Goal: Information Seeking & Learning: Learn about a topic

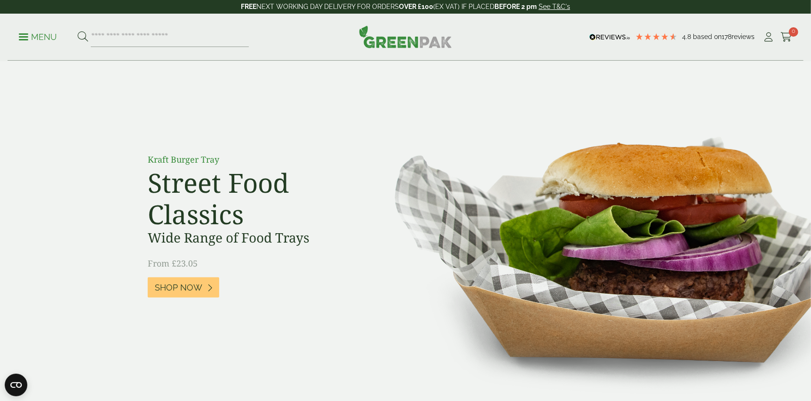
click at [24, 40] on p "Menu" at bounding box center [38, 37] width 38 height 11
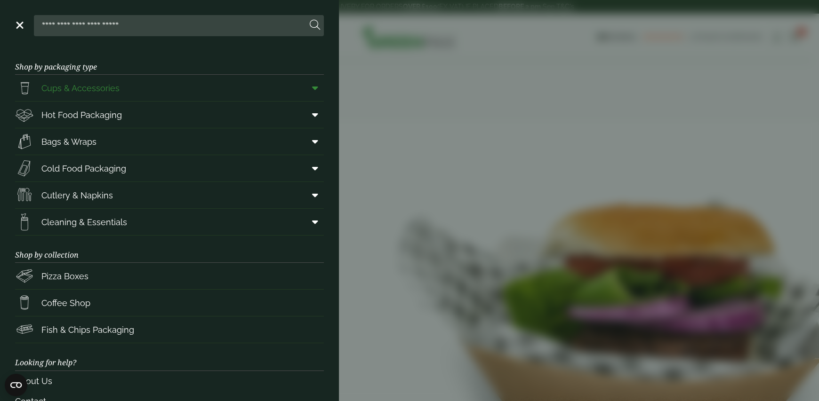
click at [313, 85] on span at bounding box center [313, 88] width 21 height 18
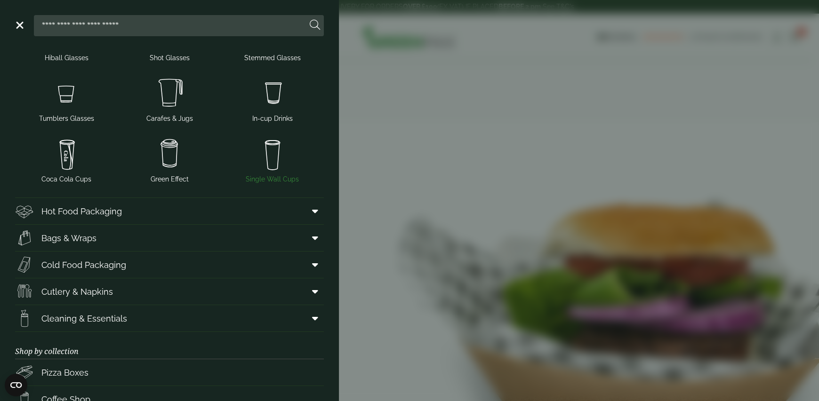
scroll to position [188, 0]
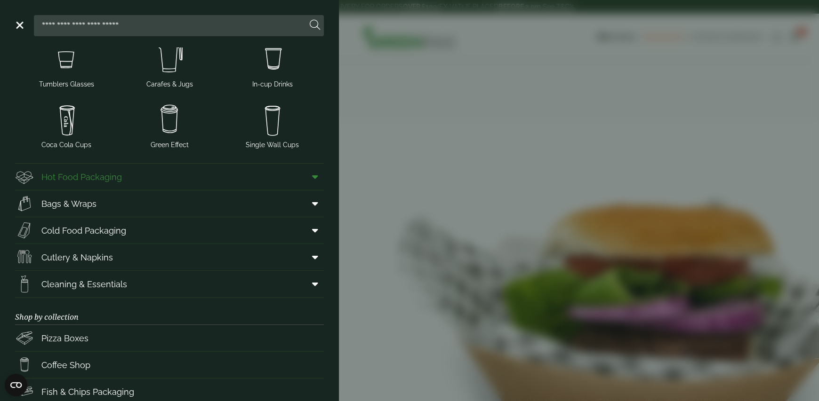
click at [303, 171] on span at bounding box center [313, 177] width 21 height 18
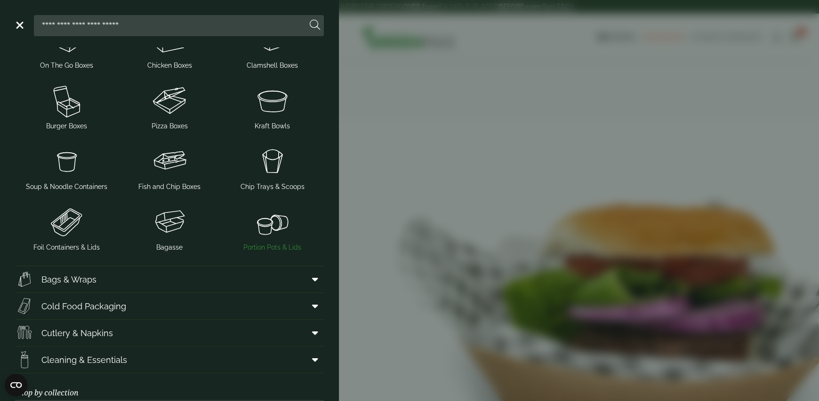
scroll to position [470, 0]
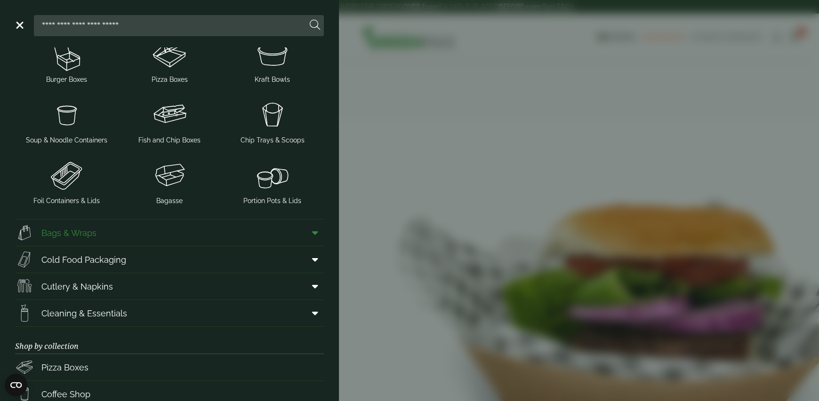
click at [303, 224] on span at bounding box center [313, 233] width 21 height 18
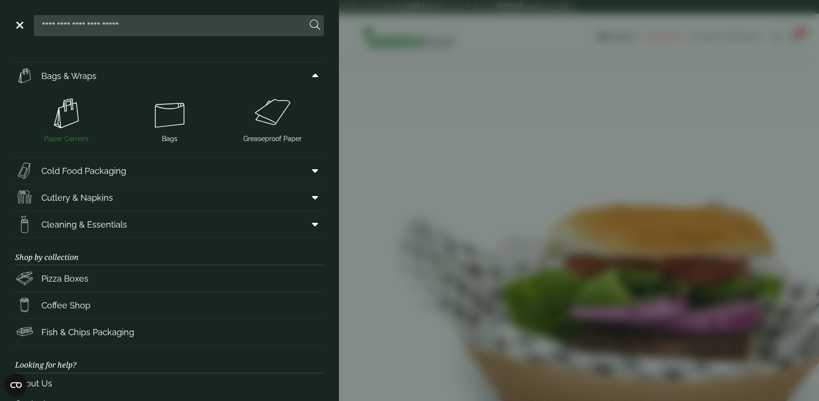
scroll to position [611, 0]
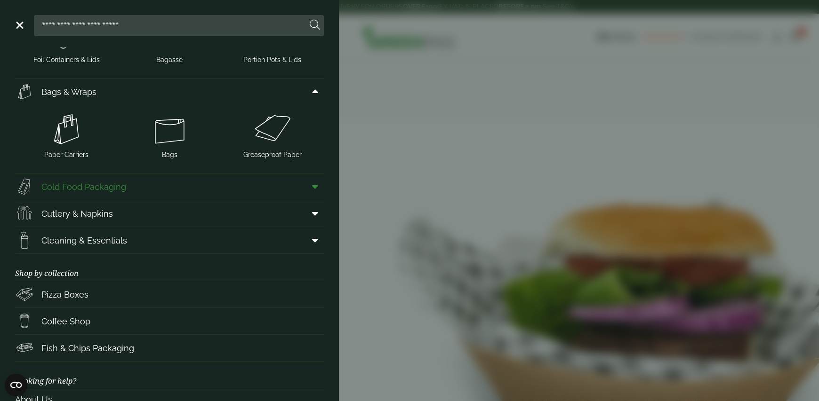
click at [312, 187] on icon at bounding box center [315, 186] width 6 height 9
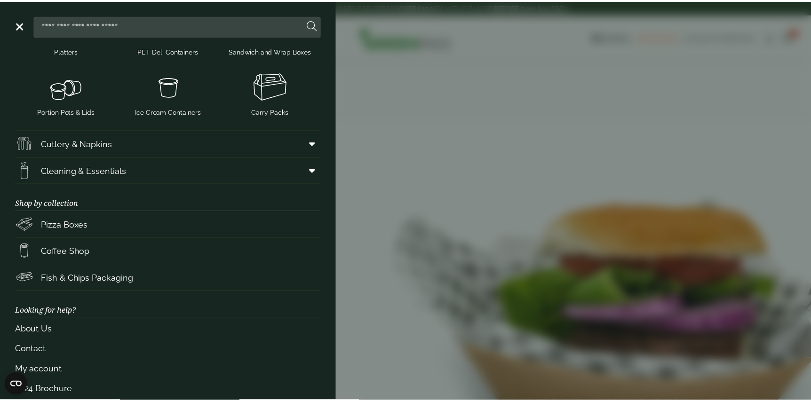
scroll to position [884, 0]
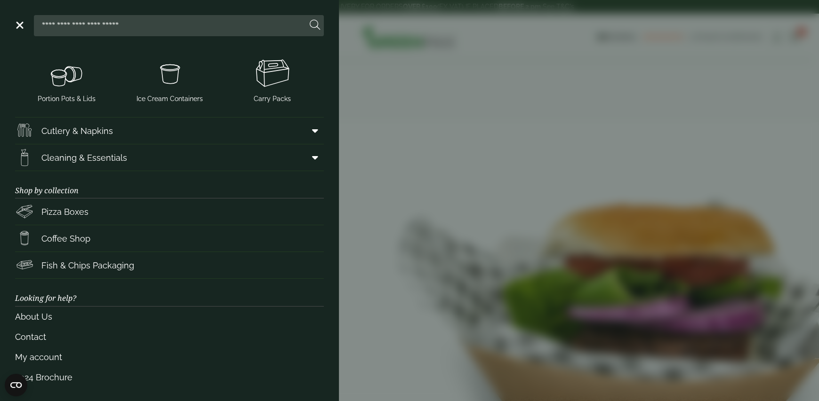
click at [18, 26] on link "Menu" at bounding box center [18, 24] width 9 height 9
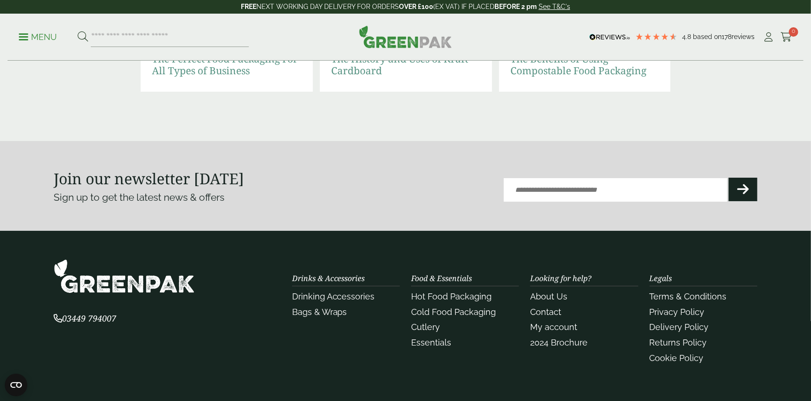
scroll to position [2152, 0]
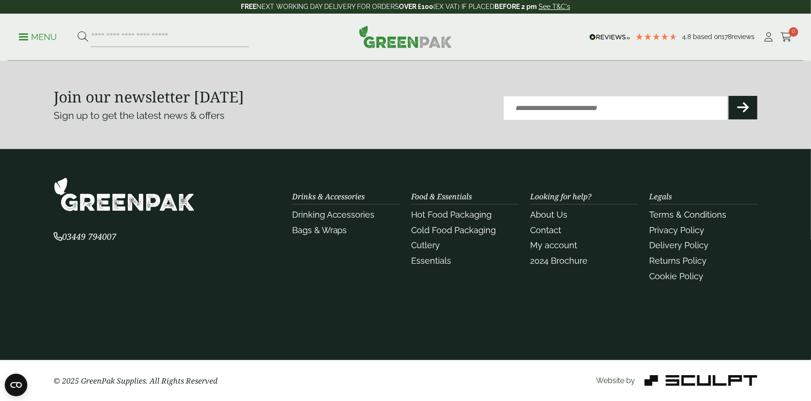
drag, startPoint x: 275, startPoint y: 263, endPoint x: 284, endPoint y: 177, distance: 86.6
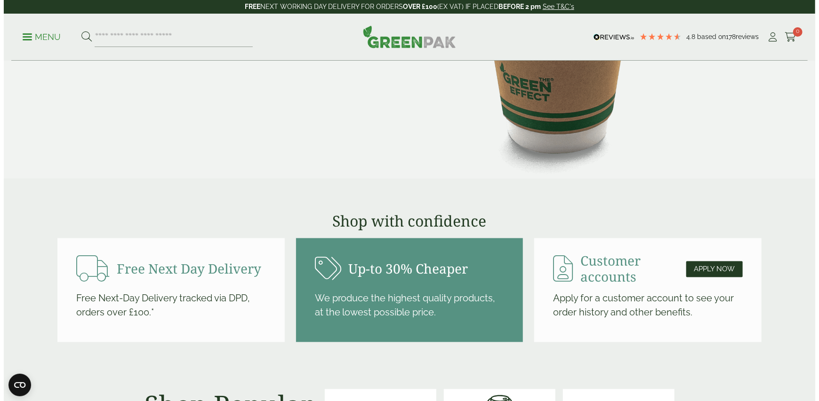
scroll to position [0, 0]
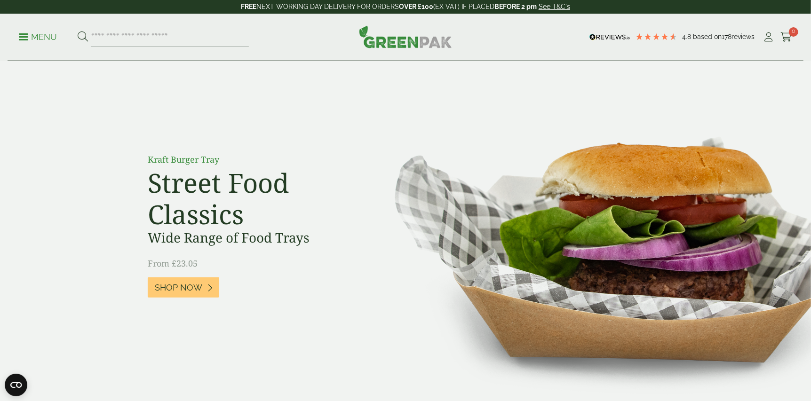
click at [16, 30] on div "Menu 4.8 Based on 178 reviews My Account" at bounding box center [406, 37] width 796 height 47
click at [19, 33] on link "Menu" at bounding box center [38, 36] width 38 height 9
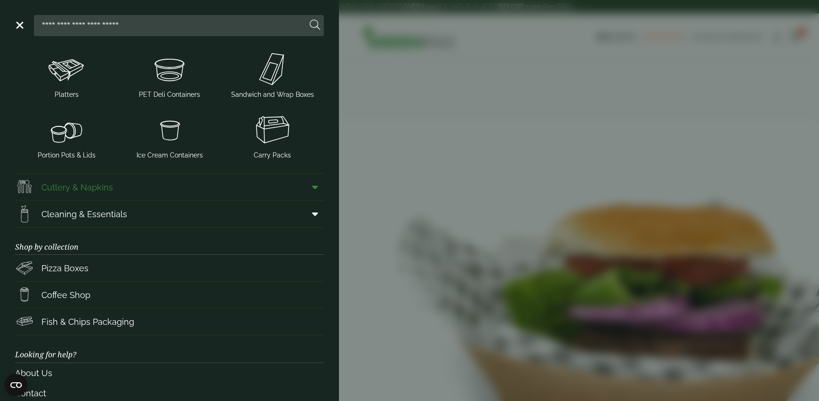
scroll to position [884, 0]
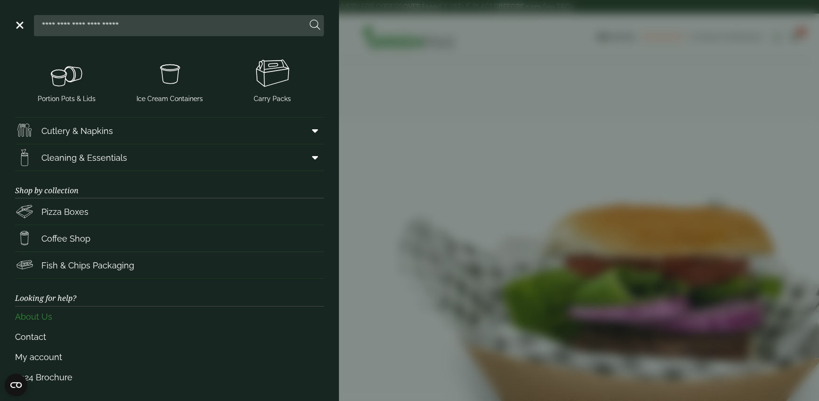
click at [24, 315] on link "About Us" at bounding box center [169, 317] width 309 height 20
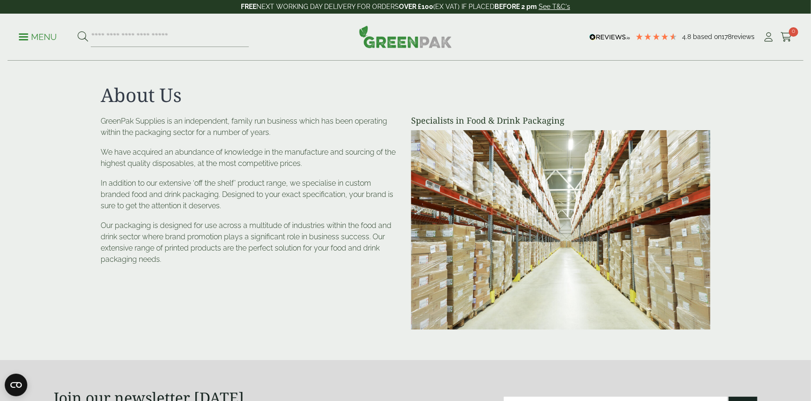
click at [21, 37] on span at bounding box center [23, 36] width 9 height 1
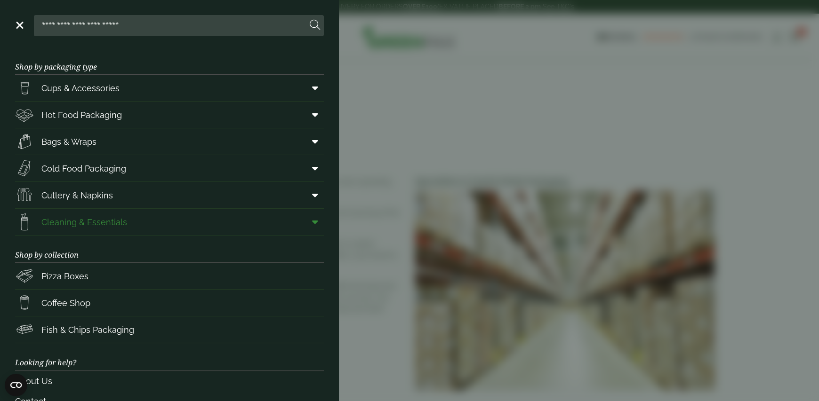
scroll to position [64, 0]
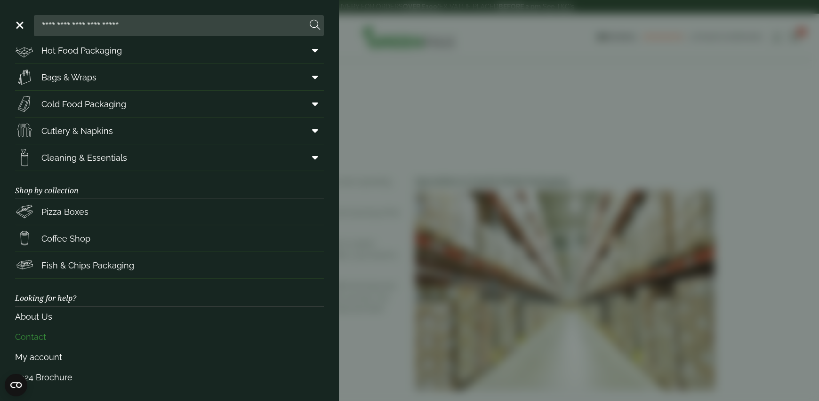
click at [67, 333] on link "Contact" at bounding box center [169, 337] width 309 height 20
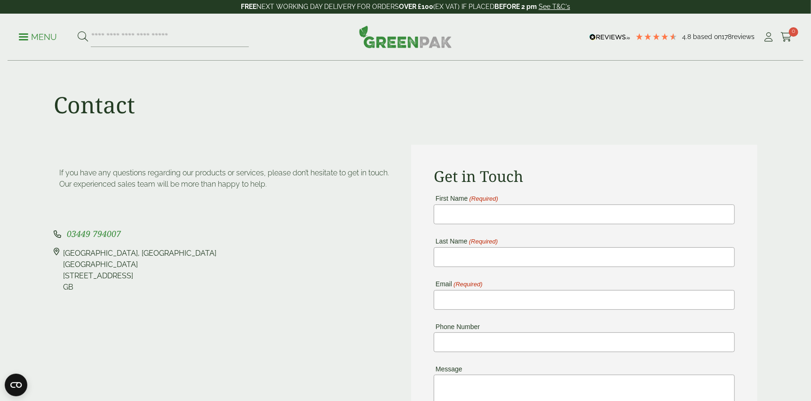
click at [27, 40] on p "Menu" at bounding box center [38, 37] width 38 height 11
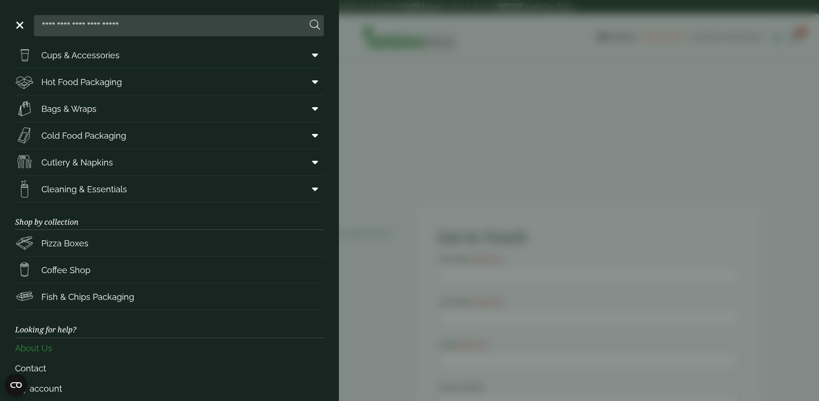
scroll to position [64, 0]
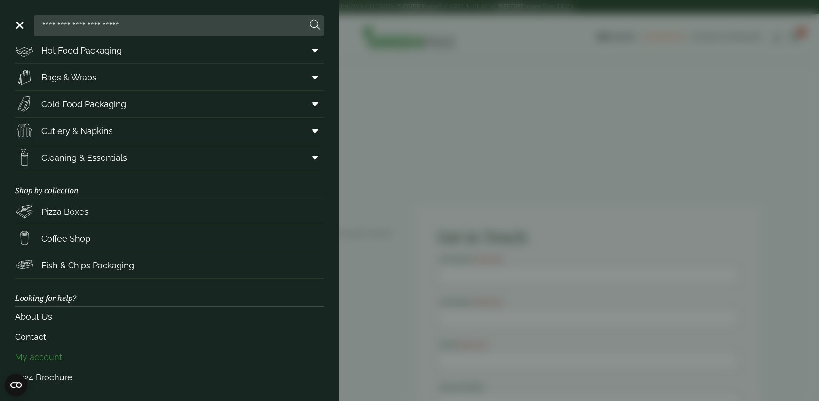
click at [62, 352] on link "My account" at bounding box center [169, 357] width 309 height 20
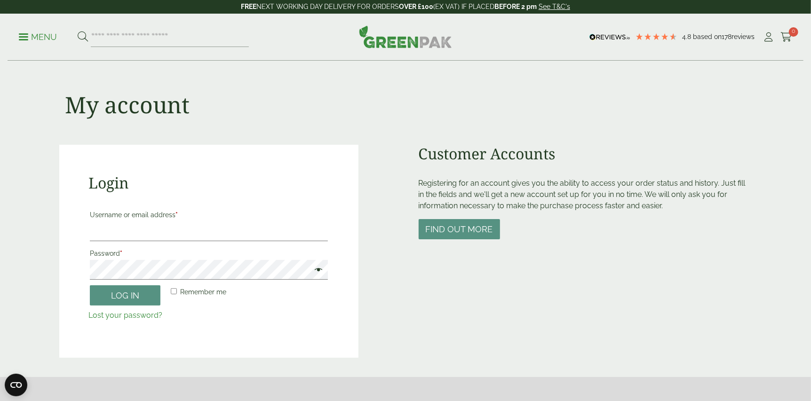
click at [20, 35] on p "Menu" at bounding box center [38, 37] width 38 height 11
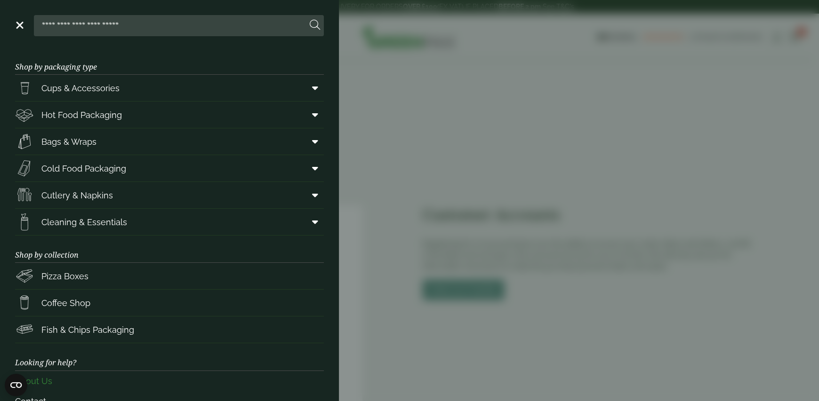
scroll to position [64, 0]
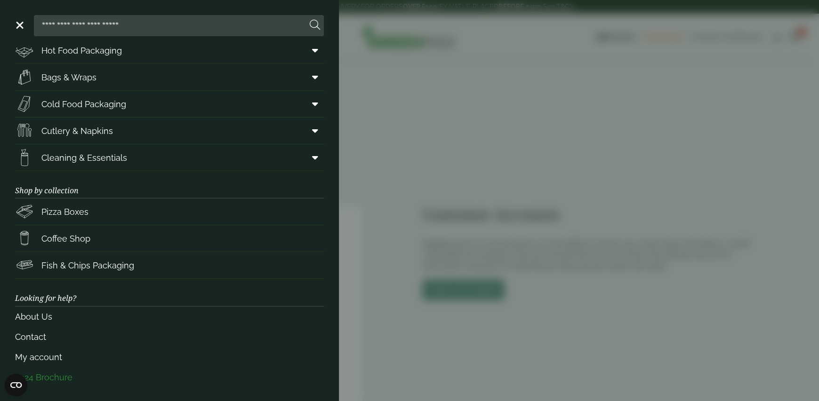
click at [64, 368] on link "2024 Brochure" at bounding box center [169, 378] width 309 height 20
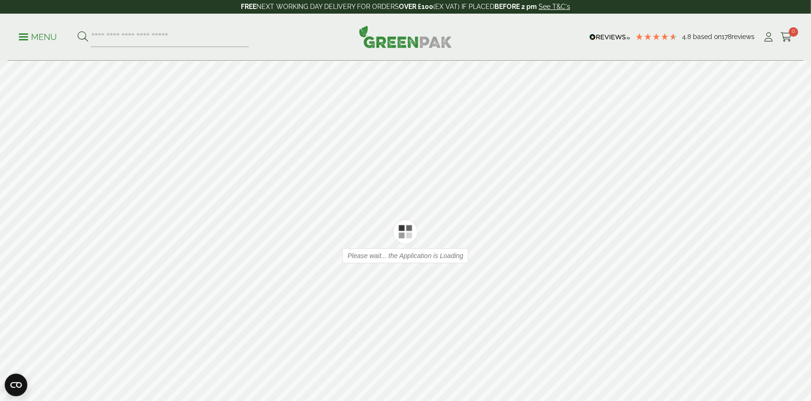
type input "*"
type input "**"
click at [44, 39] on p "Menu" at bounding box center [38, 37] width 38 height 11
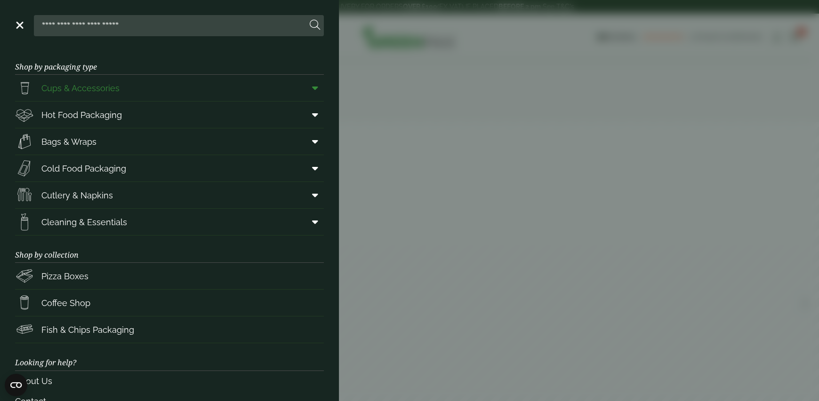
click at [66, 79] on span "Cups & Accessories" at bounding box center [67, 88] width 104 height 19
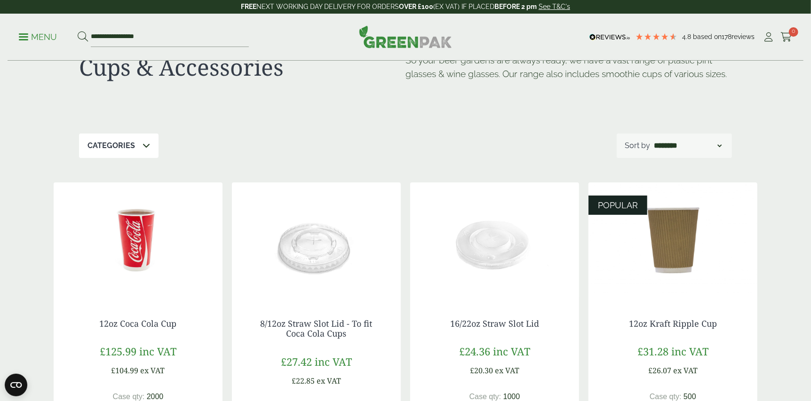
scroll to position [188, 0]
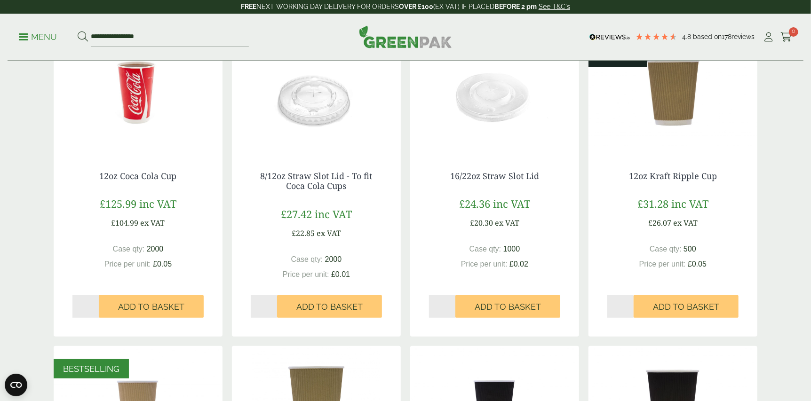
click at [131, 108] on img at bounding box center [138, 94] width 169 height 118
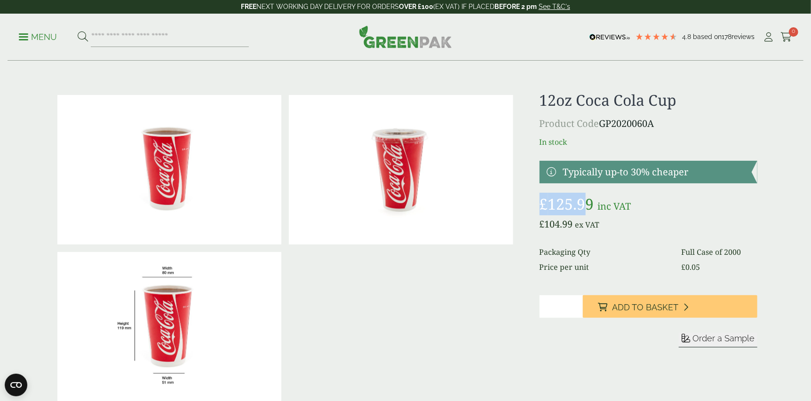
drag, startPoint x: 530, startPoint y: 209, endPoint x: 589, endPoint y: 205, distance: 60.0
click at [589, 205] on div "£" at bounding box center [405, 248] width 715 height 314
click at [518, 194] on div "£" at bounding box center [405, 248] width 715 height 314
click at [16, 44] on div "Menu 4.8 Based on 178 reviews My Account" at bounding box center [406, 37] width 796 height 47
click at [41, 32] on p "Menu" at bounding box center [38, 37] width 38 height 11
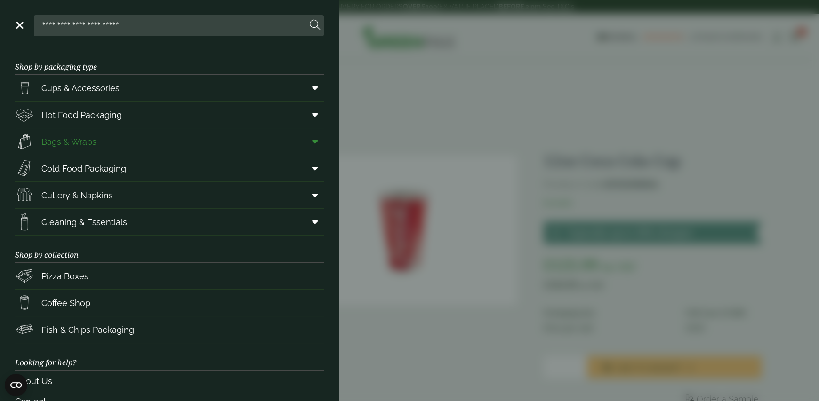
click at [313, 140] on span at bounding box center [313, 142] width 21 height 18
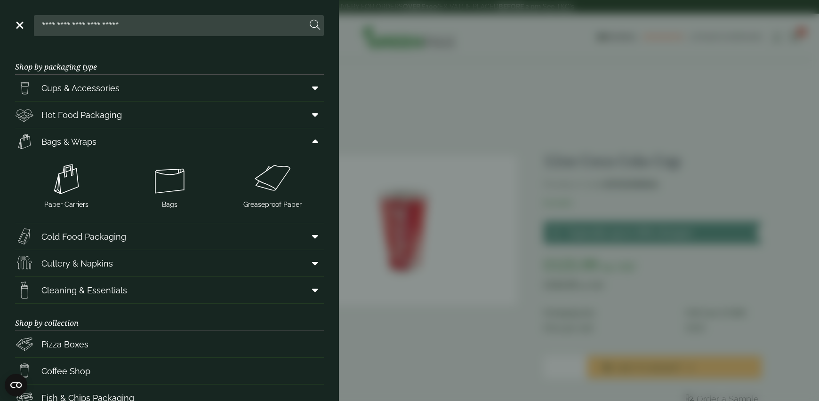
click at [359, 150] on aside "Close Shop by packaging type Cups & Accessories Hot Drink Paper Cups Smoothie C…" at bounding box center [409, 200] width 819 height 401
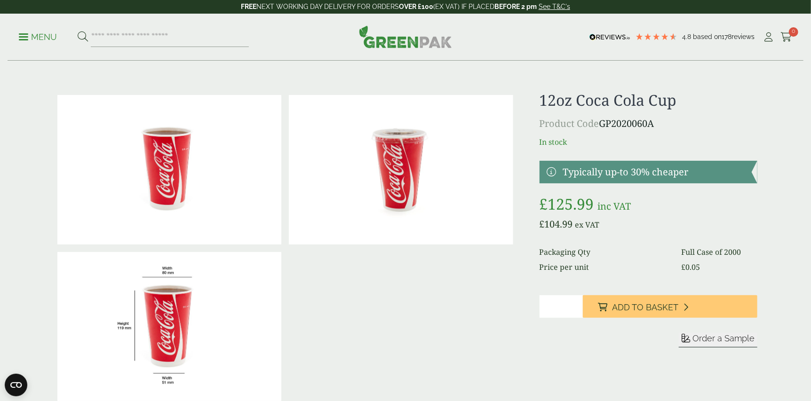
click at [398, 40] on img at bounding box center [405, 36] width 93 height 23
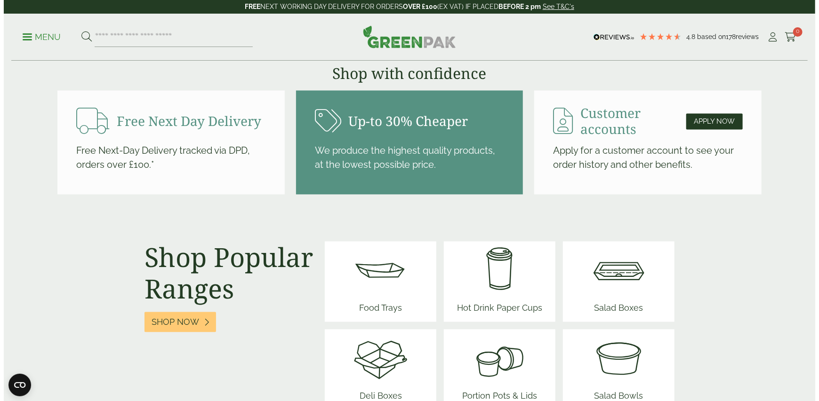
scroll to position [1352, 0]
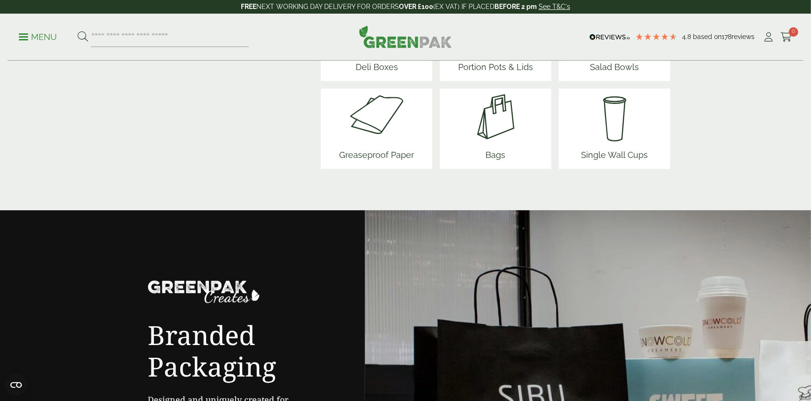
click at [29, 32] on p "Menu" at bounding box center [38, 37] width 38 height 11
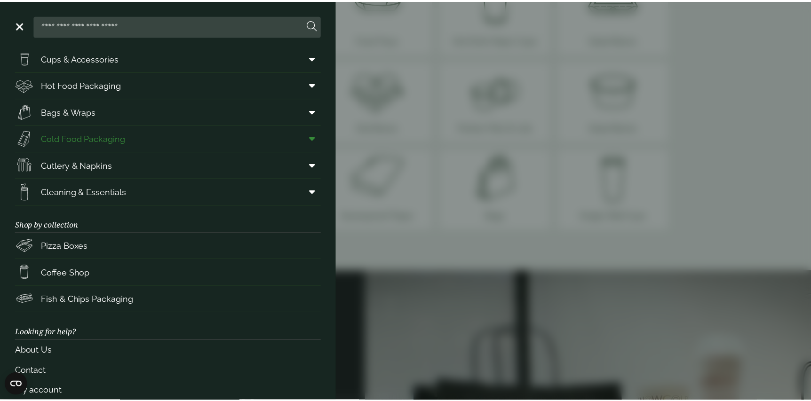
scroll to position [0, 0]
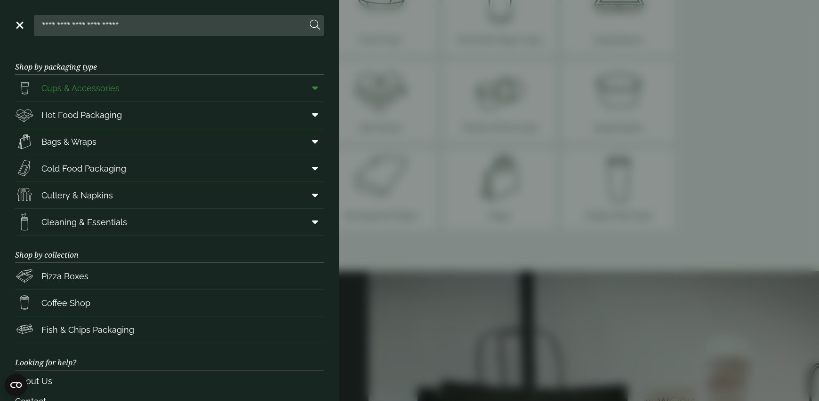
click at [312, 89] on icon at bounding box center [315, 87] width 6 height 9
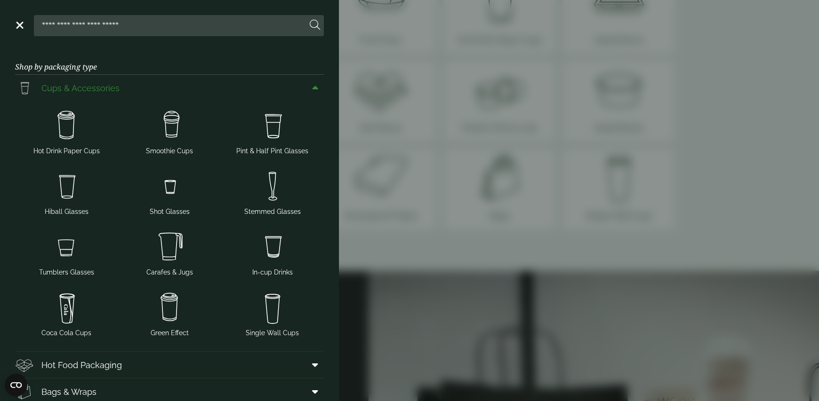
click at [312, 85] on icon at bounding box center [315, 87] width 6 height 9
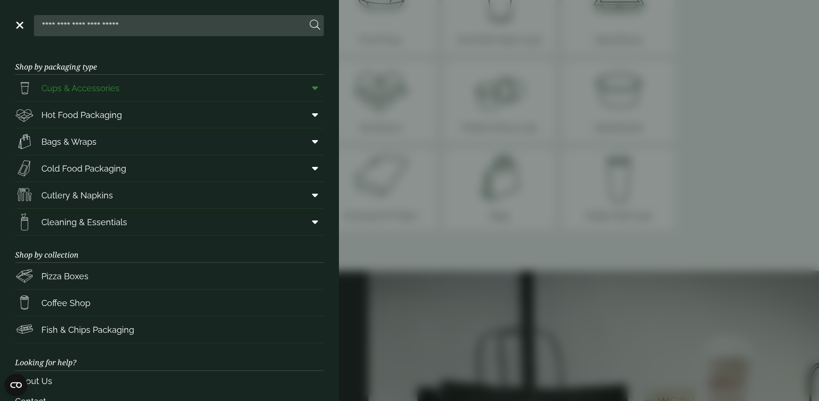
click at [312, 84] on icon at bounding box center [315, 87] width 6 height 9
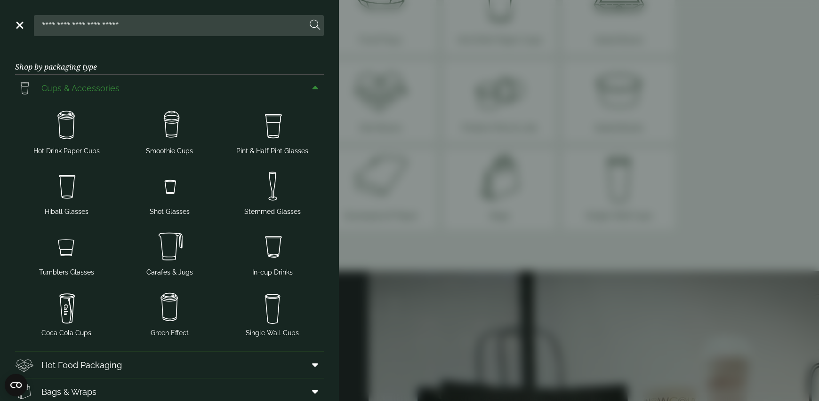
click at [312, 84] on icon at bounding box center [315, 87] width 6 height 9
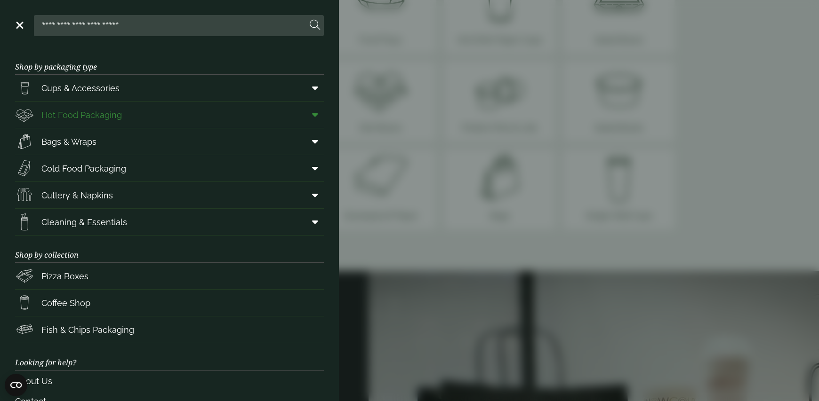
click at [312, 114] on icon at bounding box center [315, 114] width 6 height 9
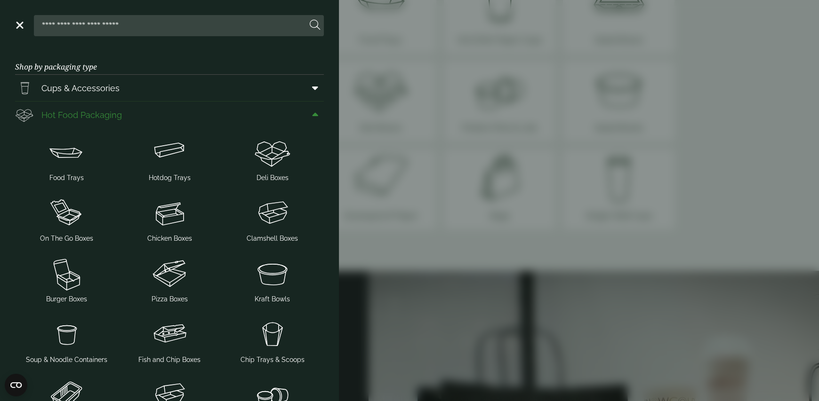
click at [312, 114] on icon at bounding box center [315, 114] width 6 height 9
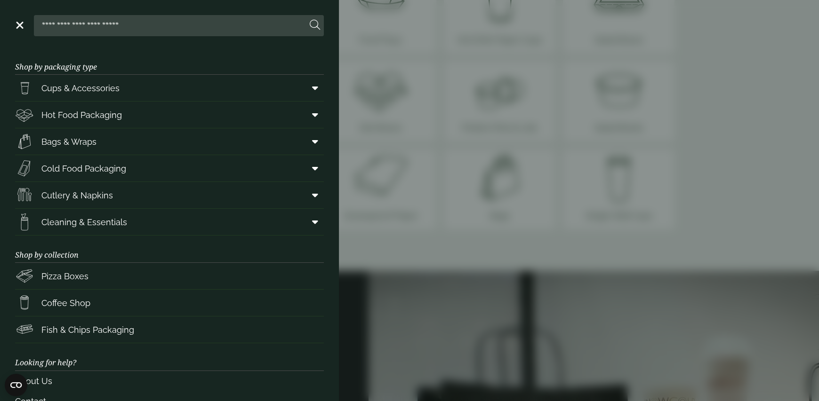
click at [396, 115] on aside "Close Shop by packaging type Cups & Accessories Hot Drink Paper Cups Smoothie C…" at bounding box center [409, 200] width 819 height 401
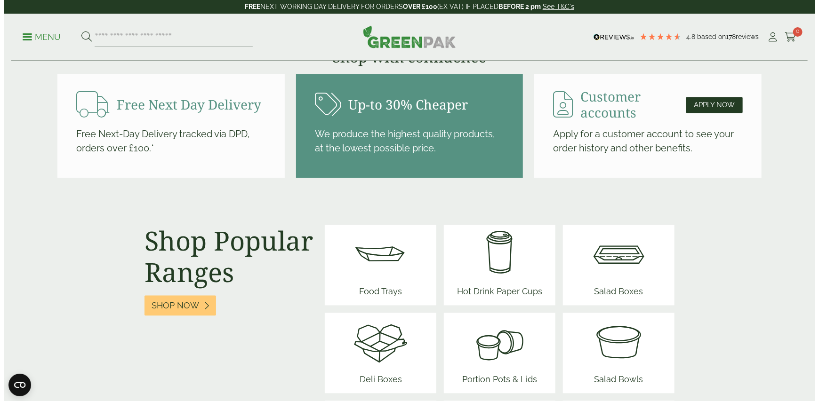
scroll to position [1023, 0]
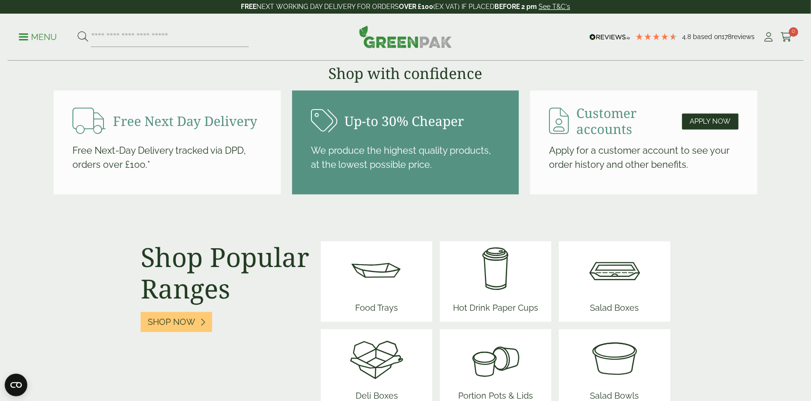
click at [30, 36] on p "Menu" at bounding box center [38, 37] width 38 height 11
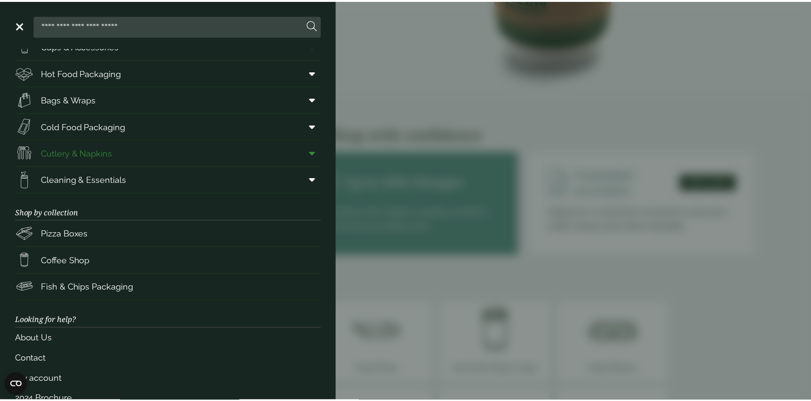
scroll to position [64, 0]
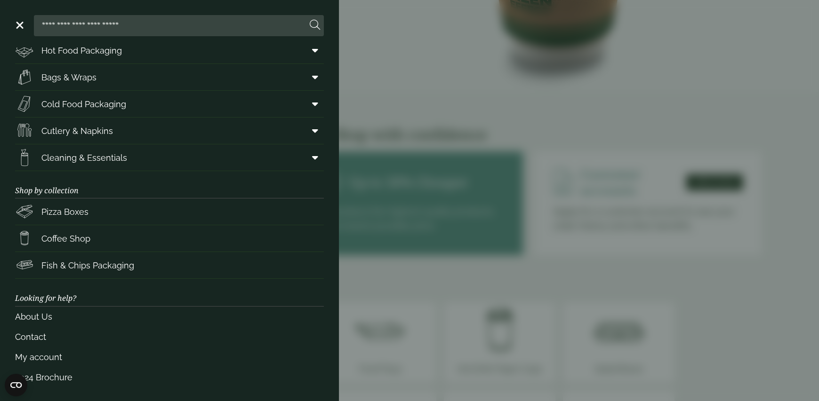
click at [472, 168] on aside "Close Shop by packaging type Cups & Accessories Hot Drink Paper Cups Smoothie C…" at bounding box center [409, 200] width 819 height 401
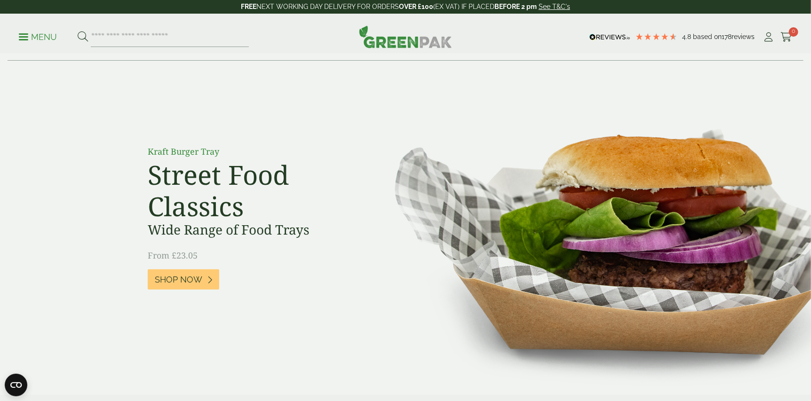
scroll to position [0, 0]
